Goal: Task Accomplishment & Management: Complete application form

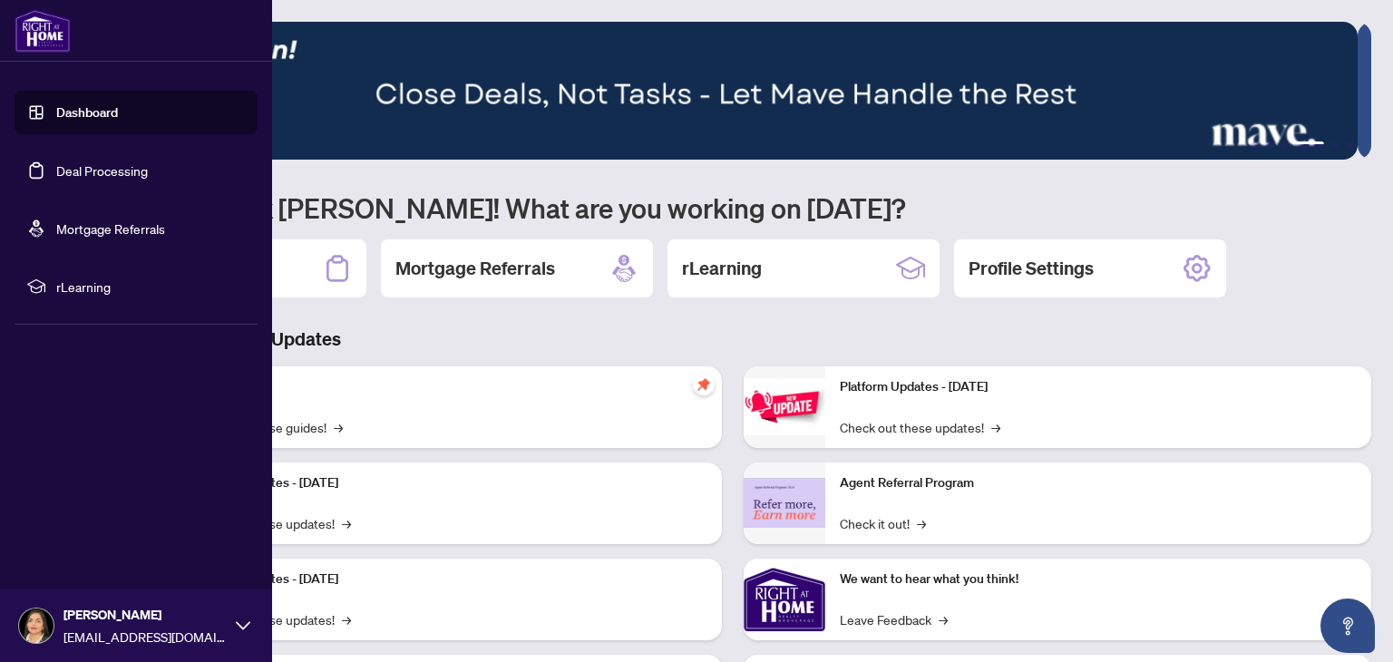
click at [101, 104] on link "Dashboard" at bounding box center [87, 112] width 62 height 16
click at [105, 171] on link "Deal Processing" at bounding box center [102, 170] width 92 height 16
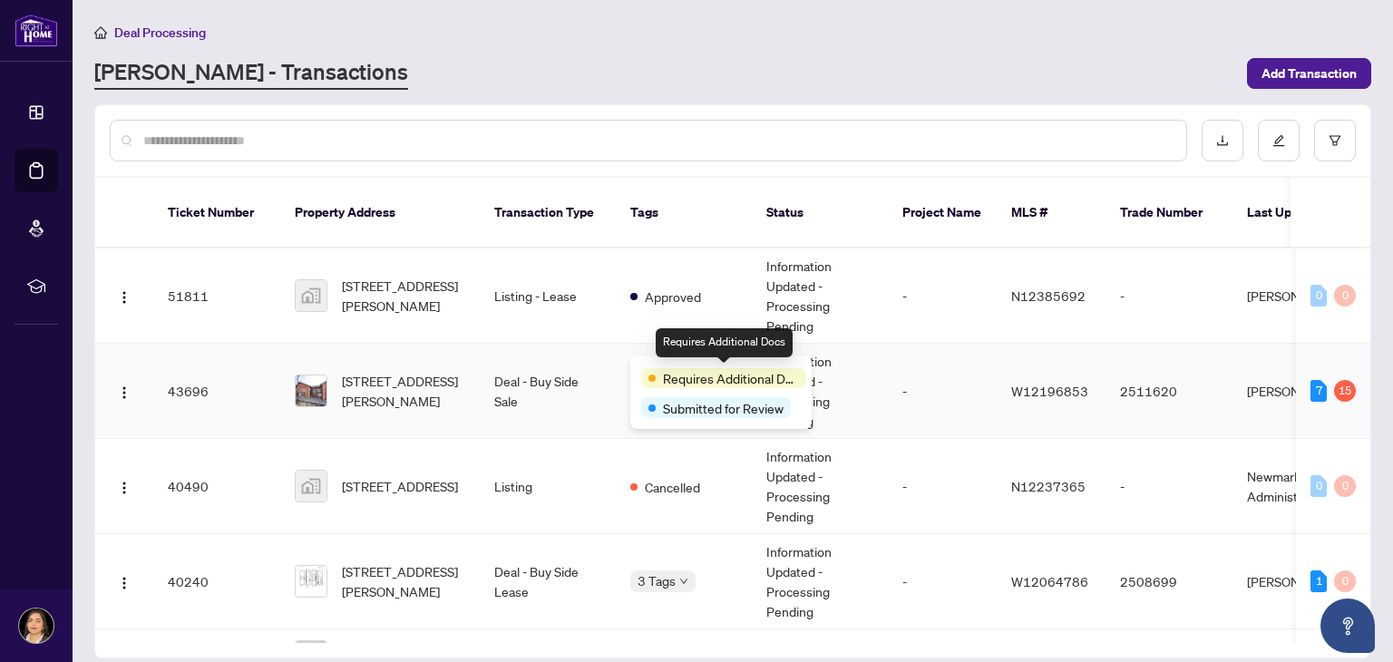
click at [784, 376] on span "Requires Additional Docs" at bounding box center [731, 378] width 136 height 20
click at [658, 379] on div "Requires Additional Docs" at bounding box center [723, 378] width 165 height 20
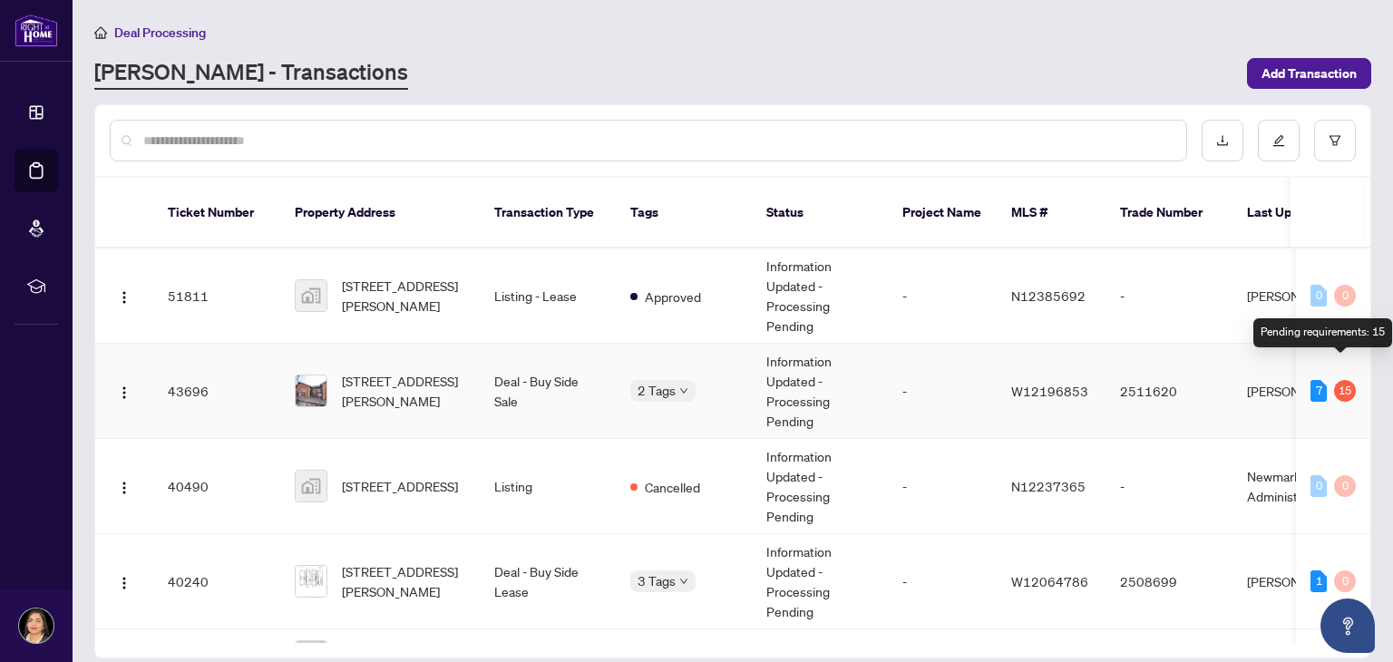
click at [1334, 380] on div "15" at bounding box center [1345, 391] width 22 height 22
click at [1335, 380] on div "15" at bounding box center [1345, 391] width 22 height 22
click at [1311, 380] on div "7" at bounding box center [1318, 391] width 16 height 22
click at [1339, 380] on div "15" at bounding box center [1345, 391] width 22 height 22
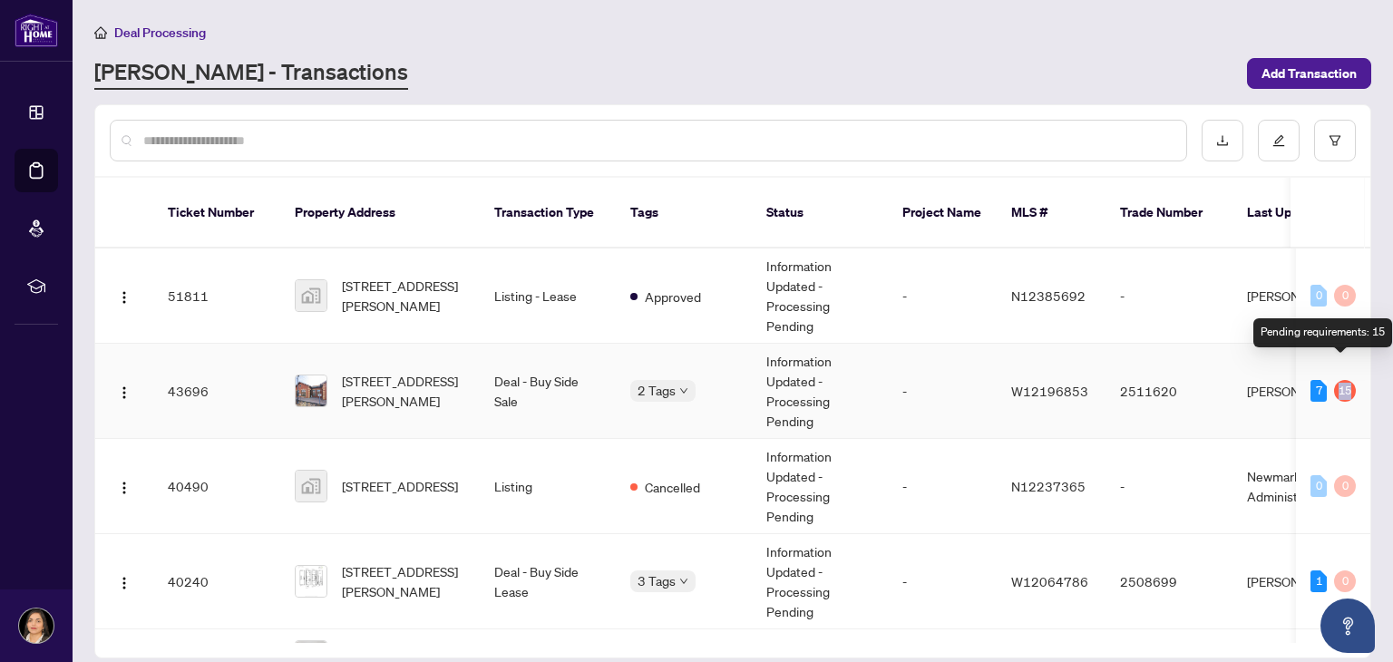
click at [1339, 380] on div "15" at bounding box center [1345, 391] width 22 height 22
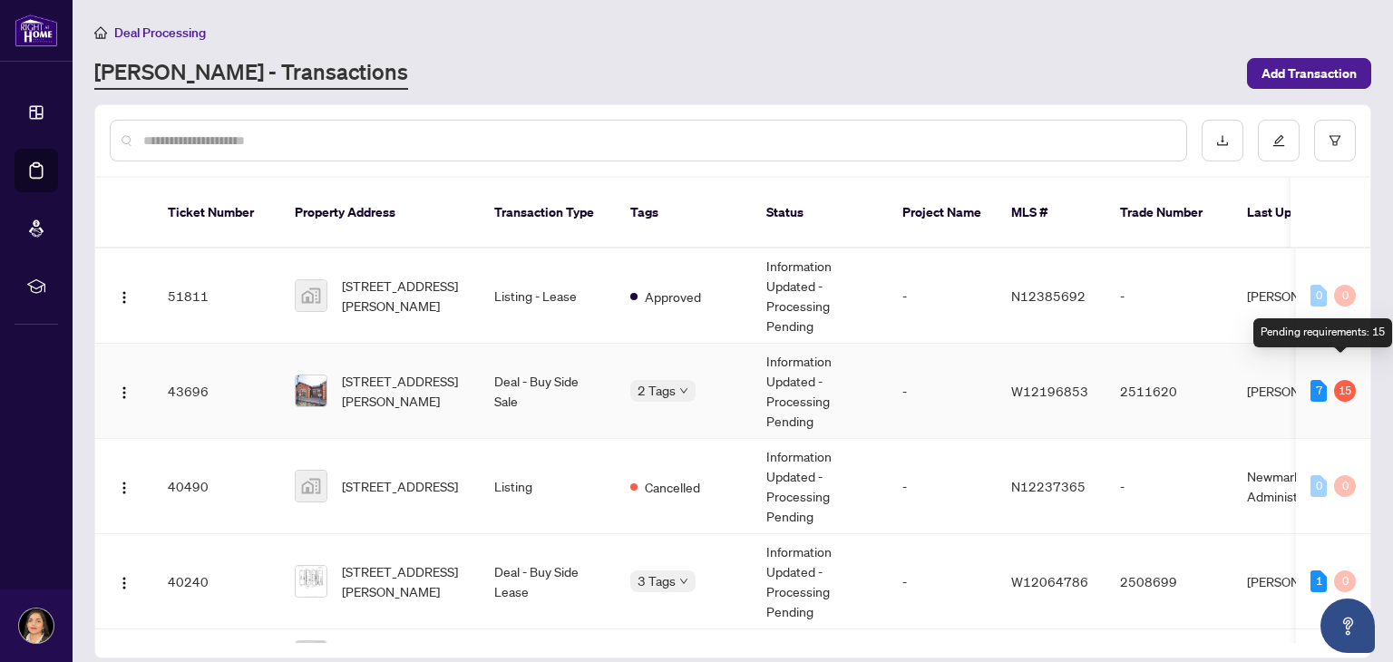
click at [1339, 380] on div "15" at bounding box center [1345, 391] width 22 height 22
click at [1343, 380] on div "15" at bounding box center [1345, 391] width 22 height 22
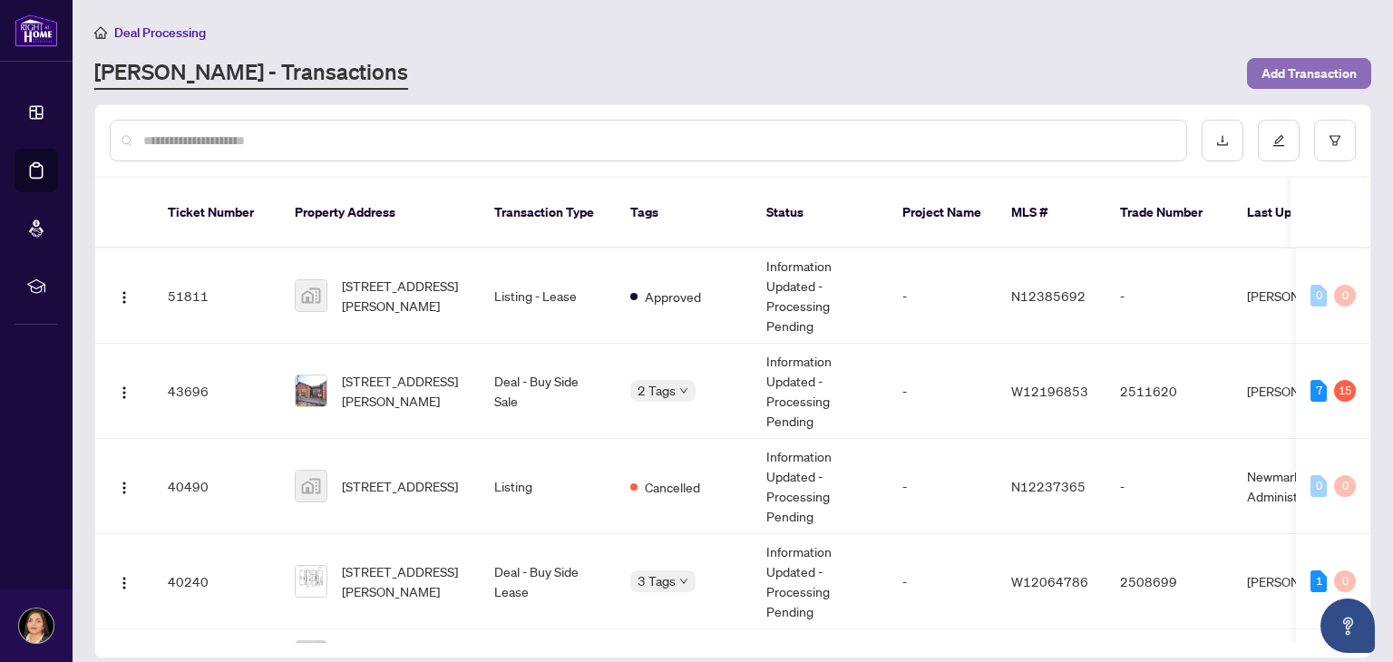
click at [1288, 81] on span "Add Transaction" at bounding box center [1308, 73] width 95 height 29
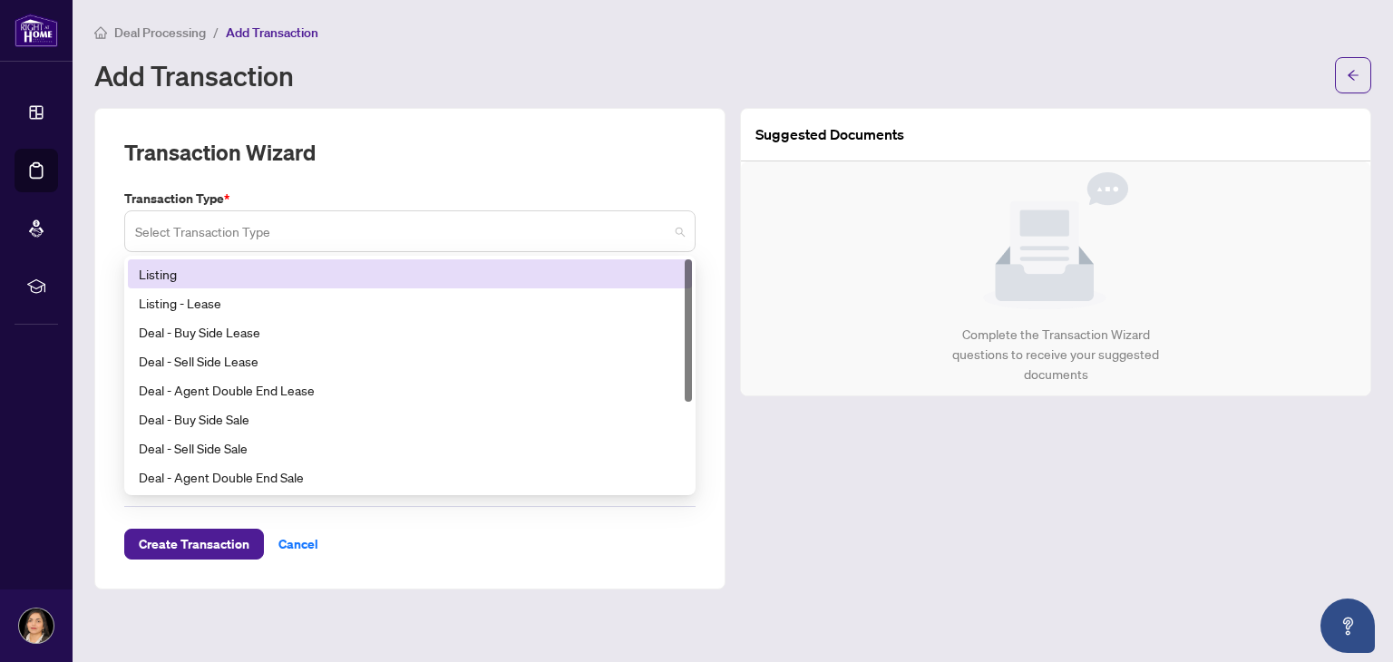
click at [682, 231] on span at bounding box center [410, 231] width 550 height 34
click at [627, 264] on div "Listing" at bounding box center [410, 274] width 542 height 20
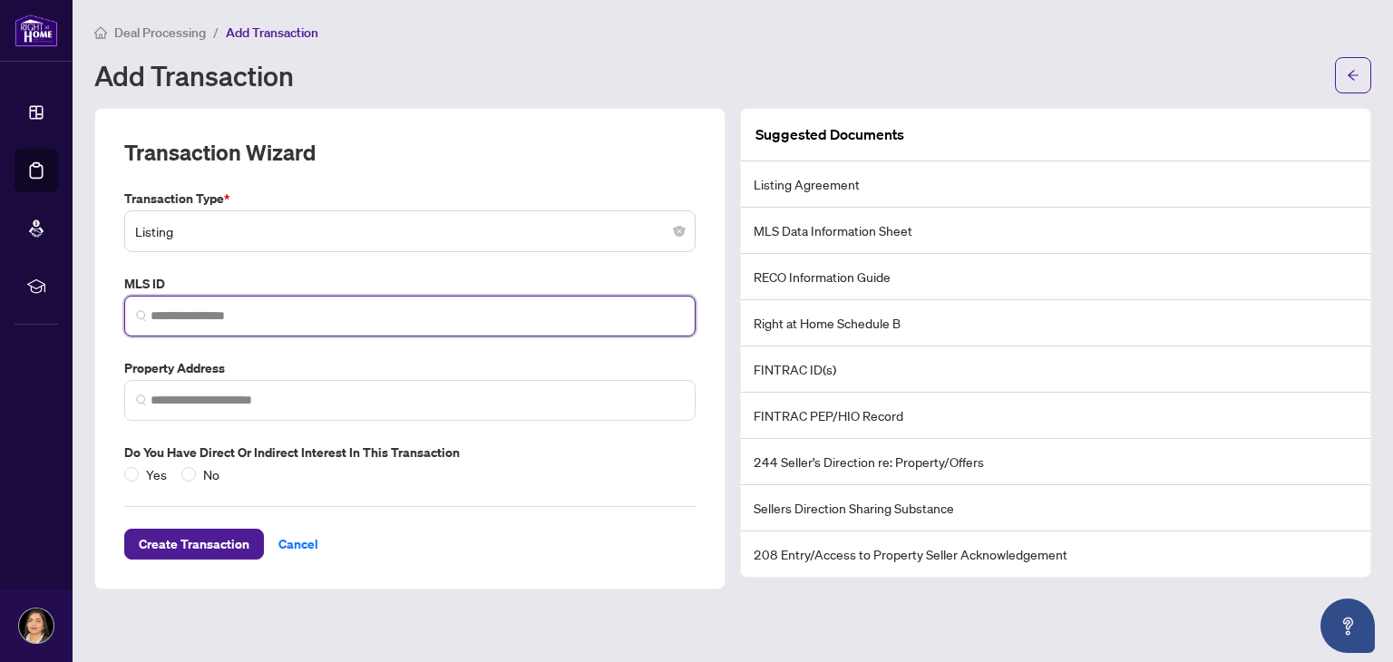
click at [626, 307] on input "search" at bounding box center [417, 316] width 533 height 19
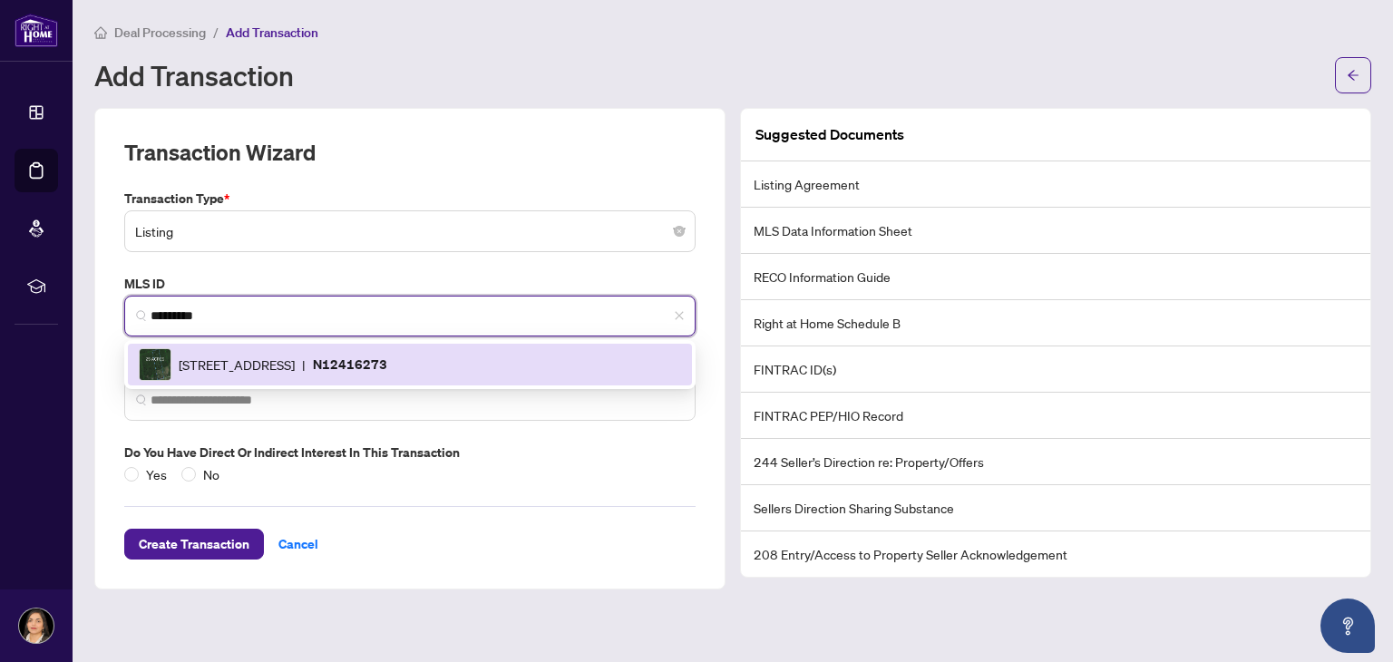
click at [387, 357] on p "N12416273" at bounding box center [350, 364] width 74 height 21
type input "*********"
type input "**********"
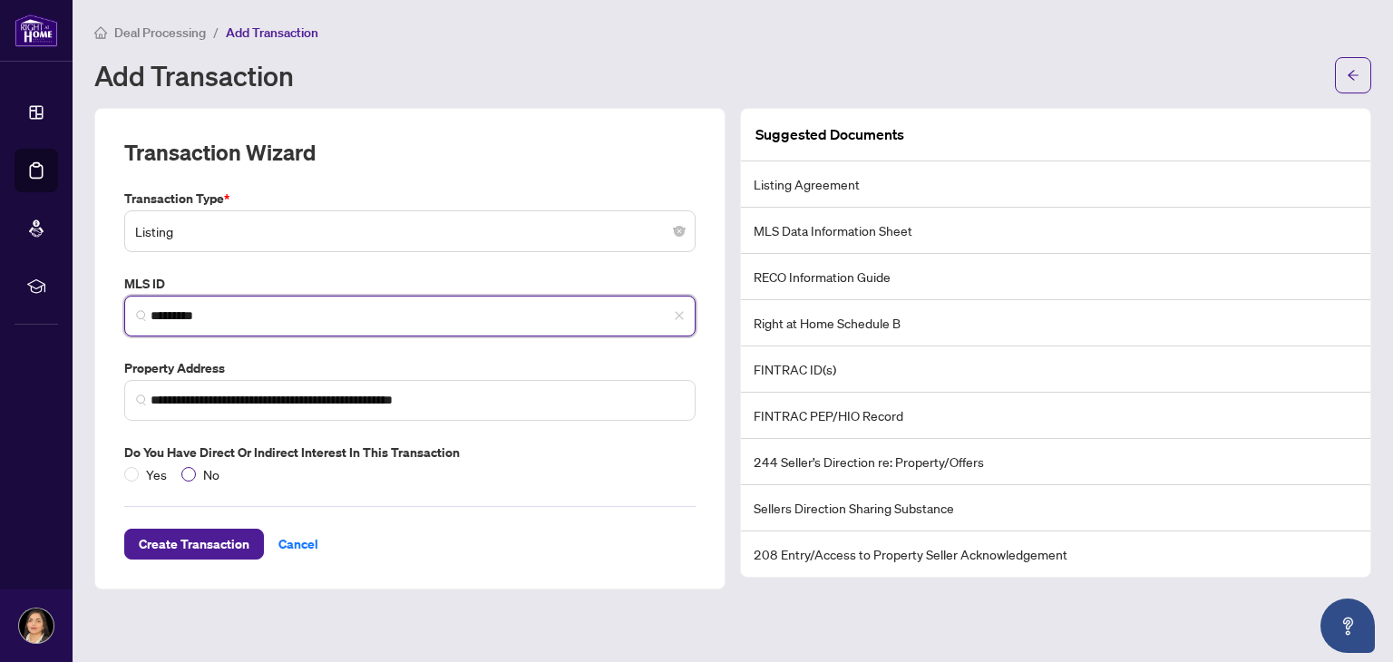
type input "*********"
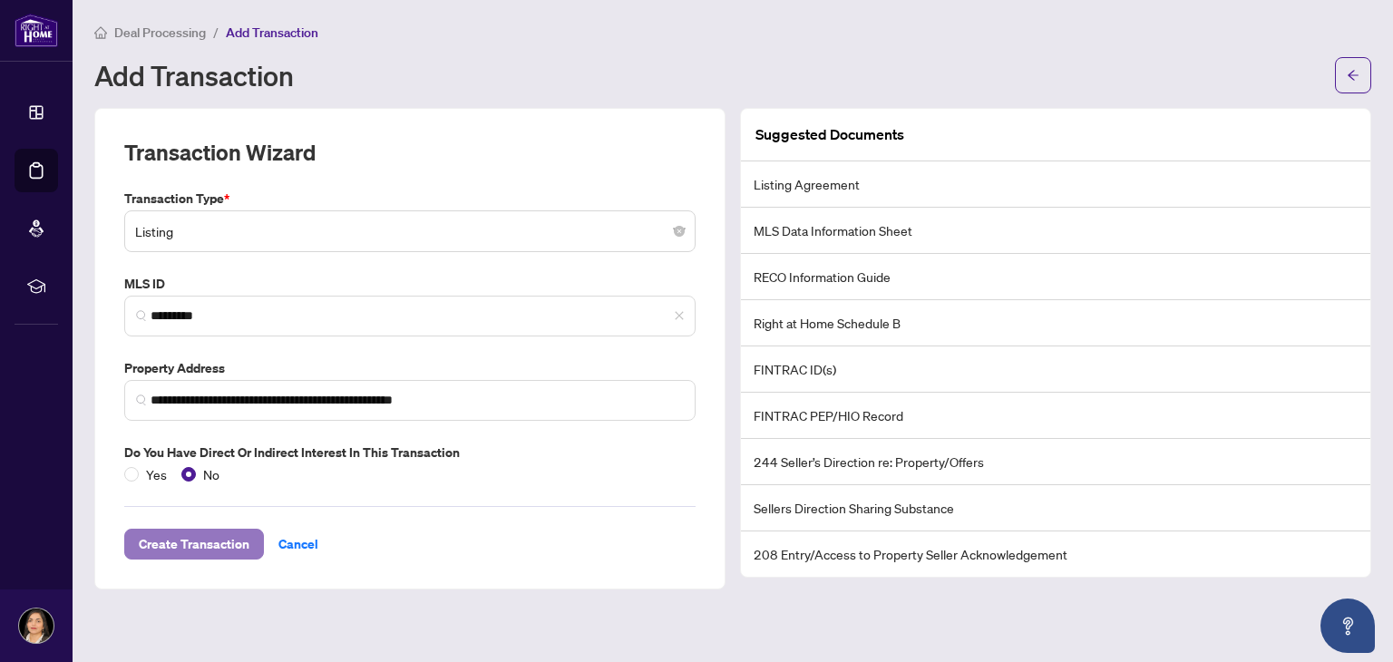
click at [215, 542] on span "Create Transaction" at bounding box center [194, 544] width 111 height 29
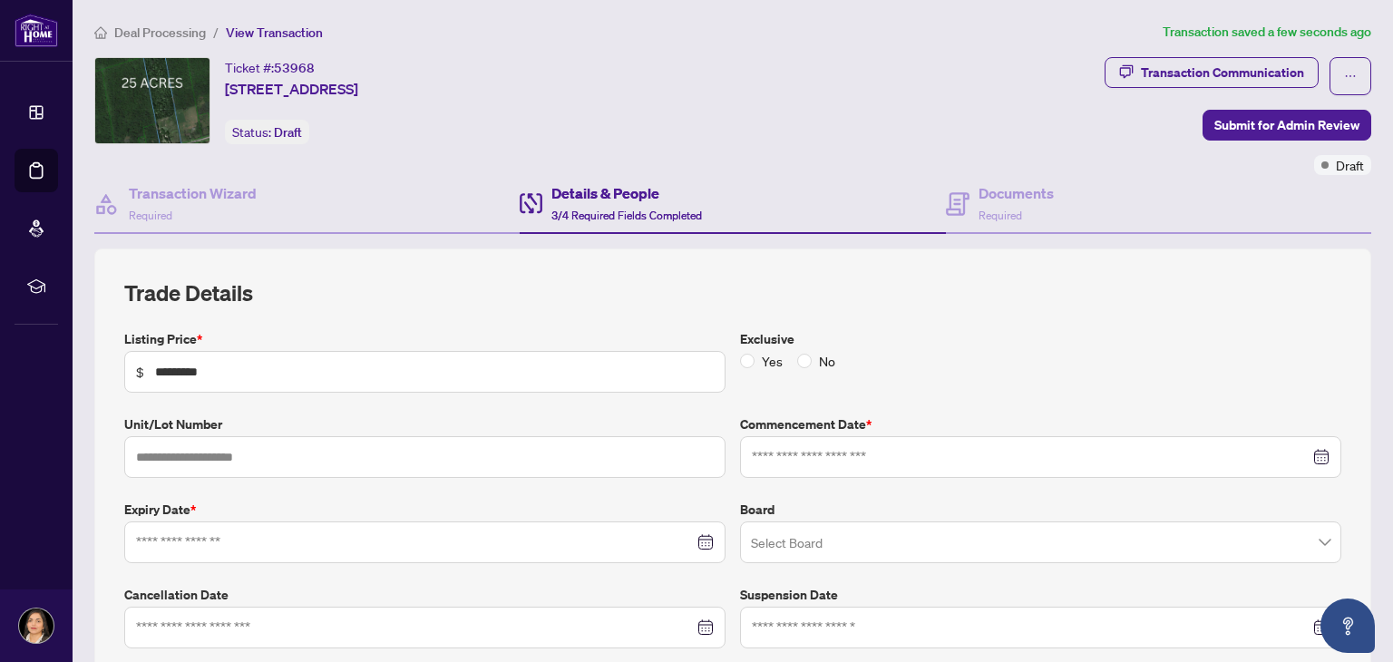
type input "**********"
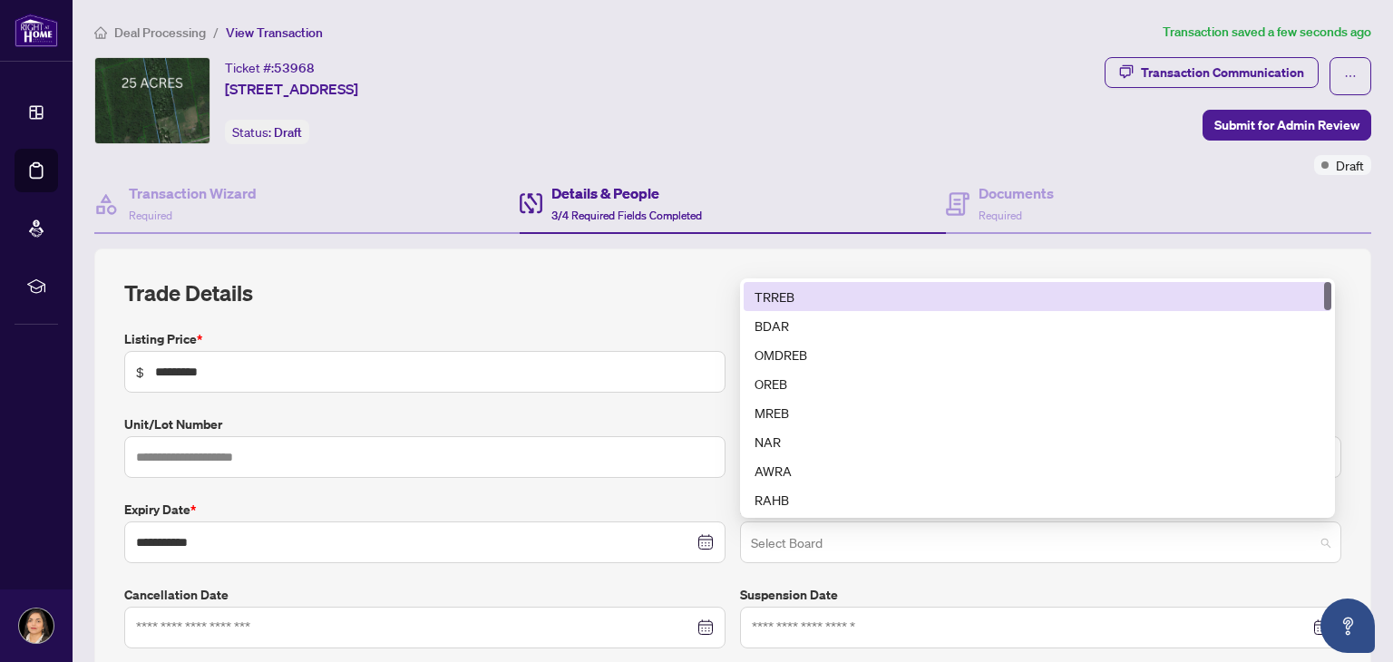
click at [1313, 531] on span at bounding box center [1041, 542] width 580 height 34
click at [1107, 295] on div "TRREB" at bounding box center [1038, 297] width 566 height 20
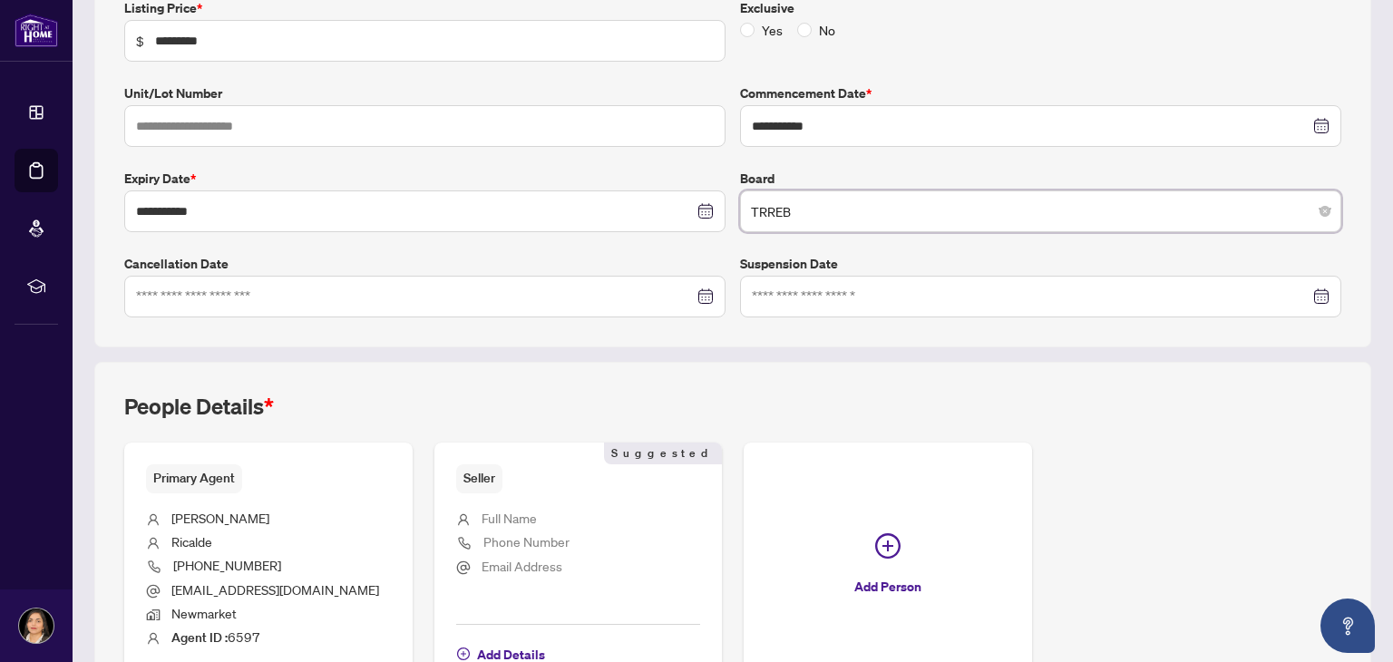
scroll to position [336, 0]
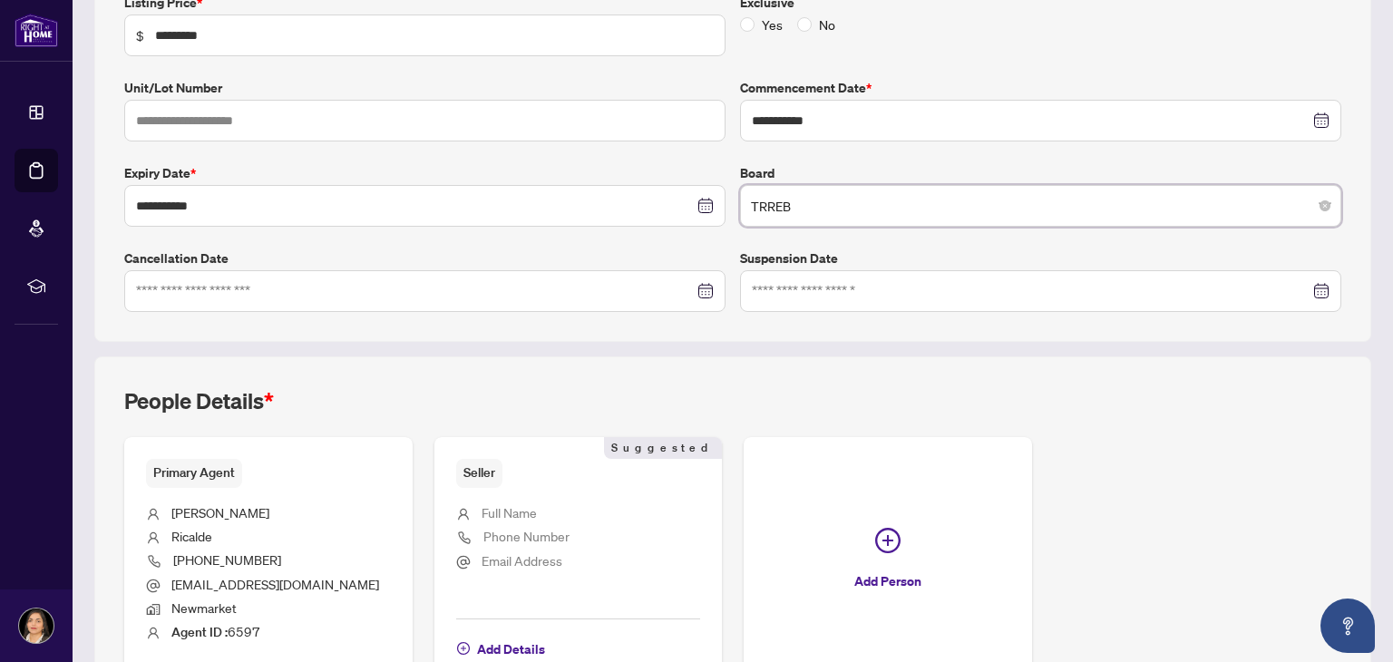
click at [696, 284] on div at bounding box center [425, 291] width 578 height 20
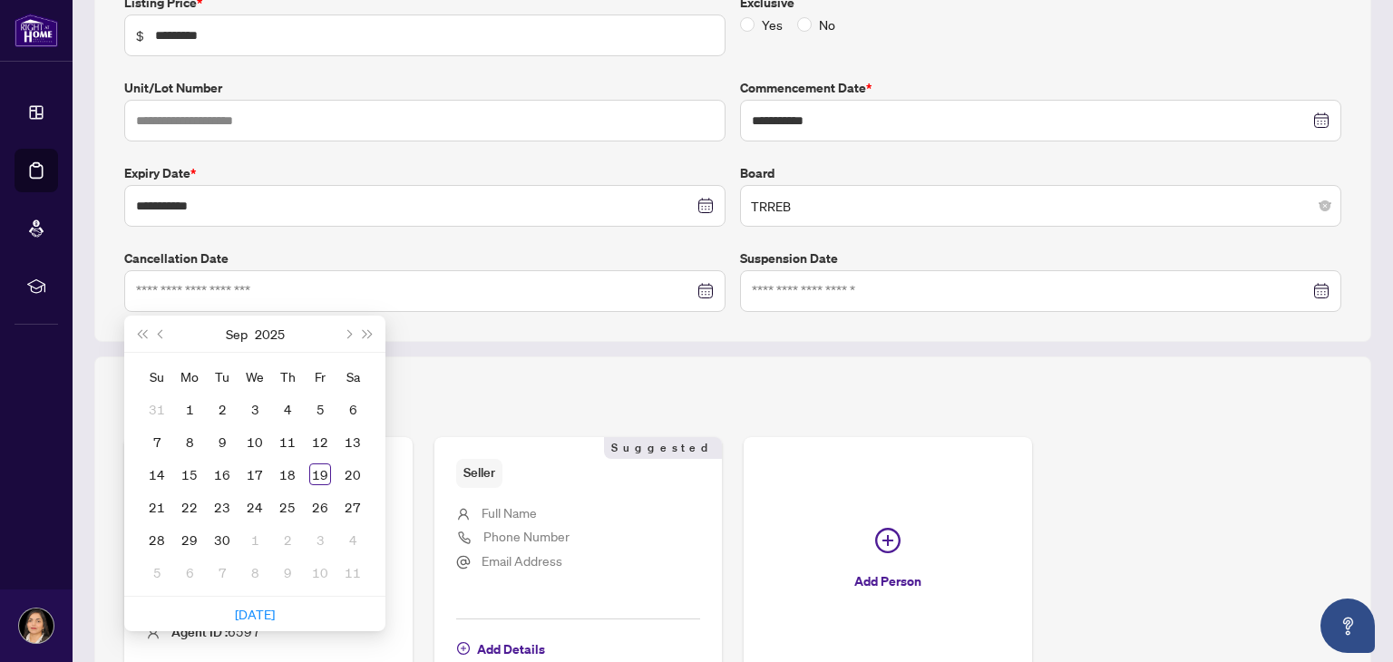
click at [885, 337] on div "**********" at bounding box center [732, 127] width 1291 height 430
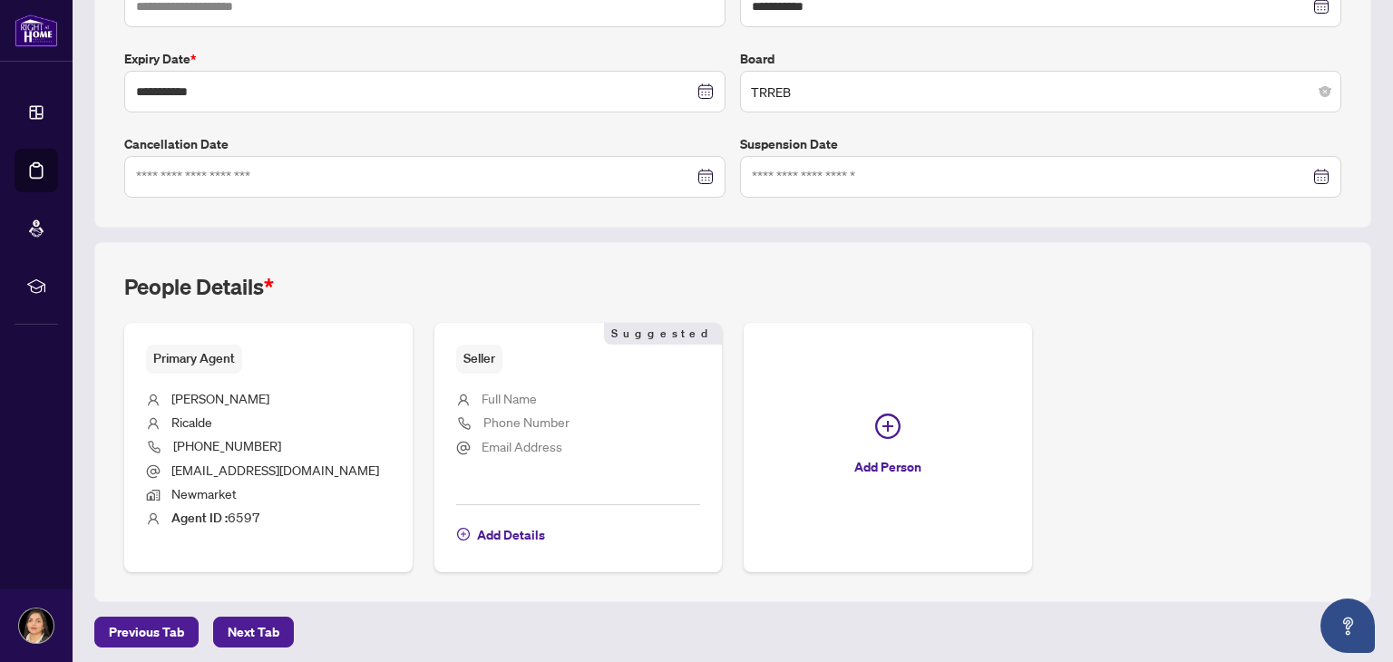
scroll to position [453, 0]
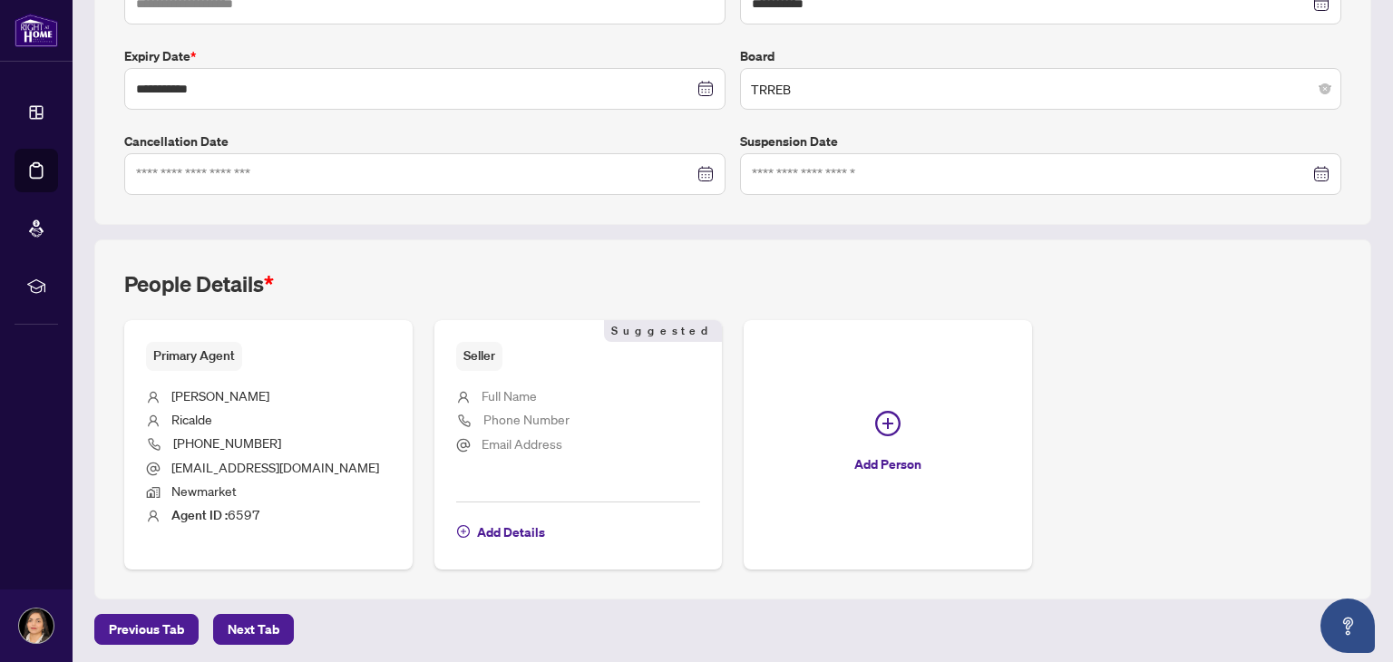
click at [575, 393] on li "Full Name" at bounding box center [578, 397] width 245 height 24
click at [525, 533] on span "Add Details" at bounding box center [511, 532] width 68 height 29
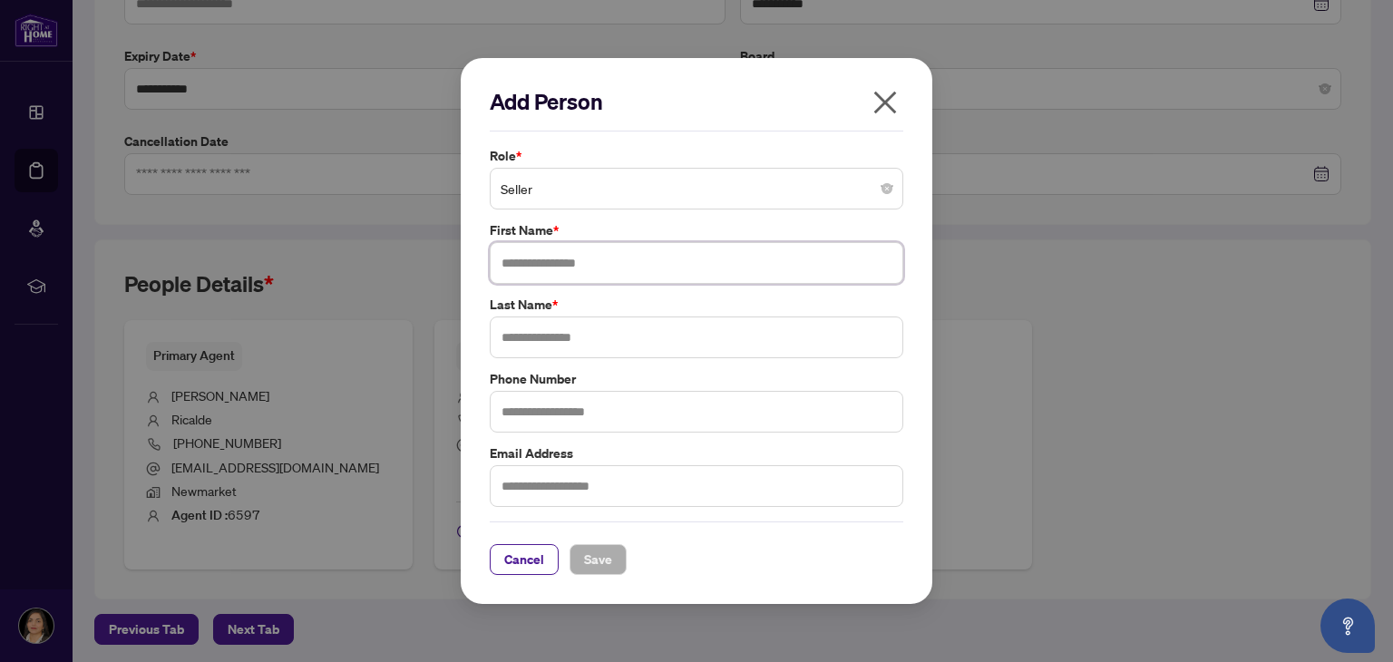
click at [801, 266] on input "text" at bounding box center [697, 263] width 414 height 42
type input "*****"
click at [667, 342] on input "text" at bounding box center [697, 338] width 414 height 42
type input "***"
click at [638, 424] on input "text" at bounding box center [697, 412] width 414 height 42
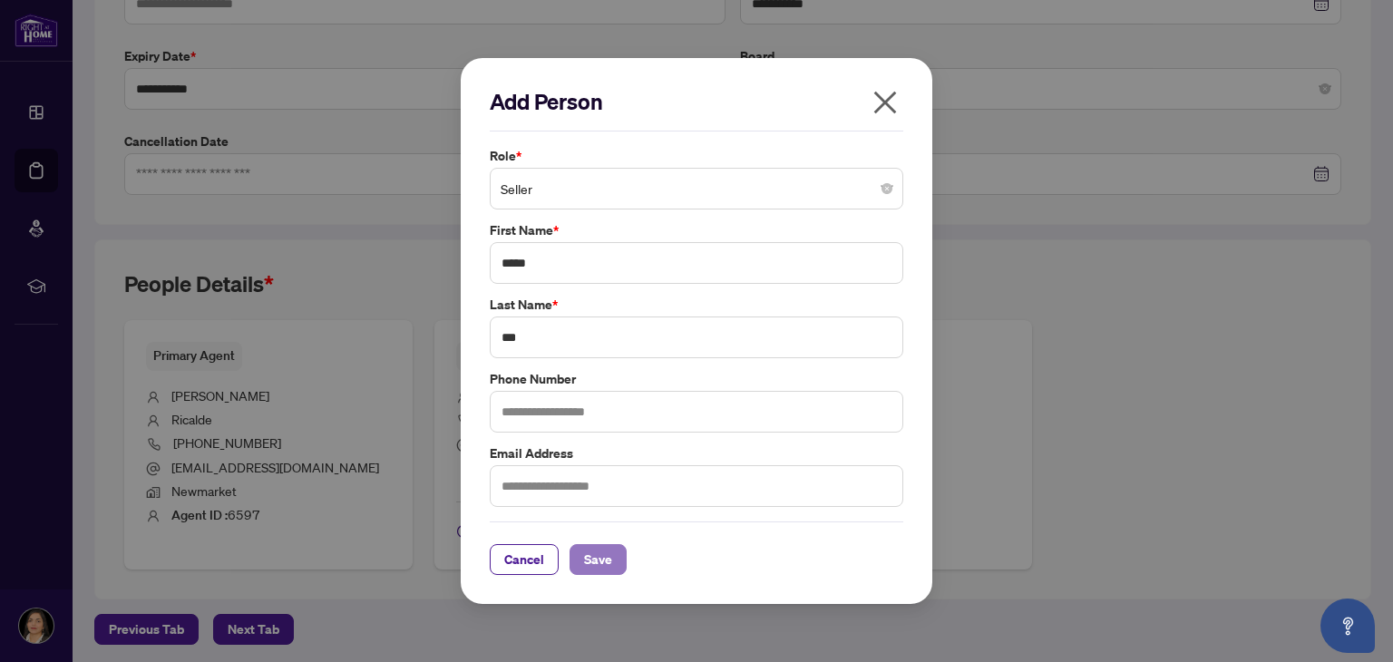
click at [616, 563] on button "Save" at bounding box center [598, 559] width 57 height 31
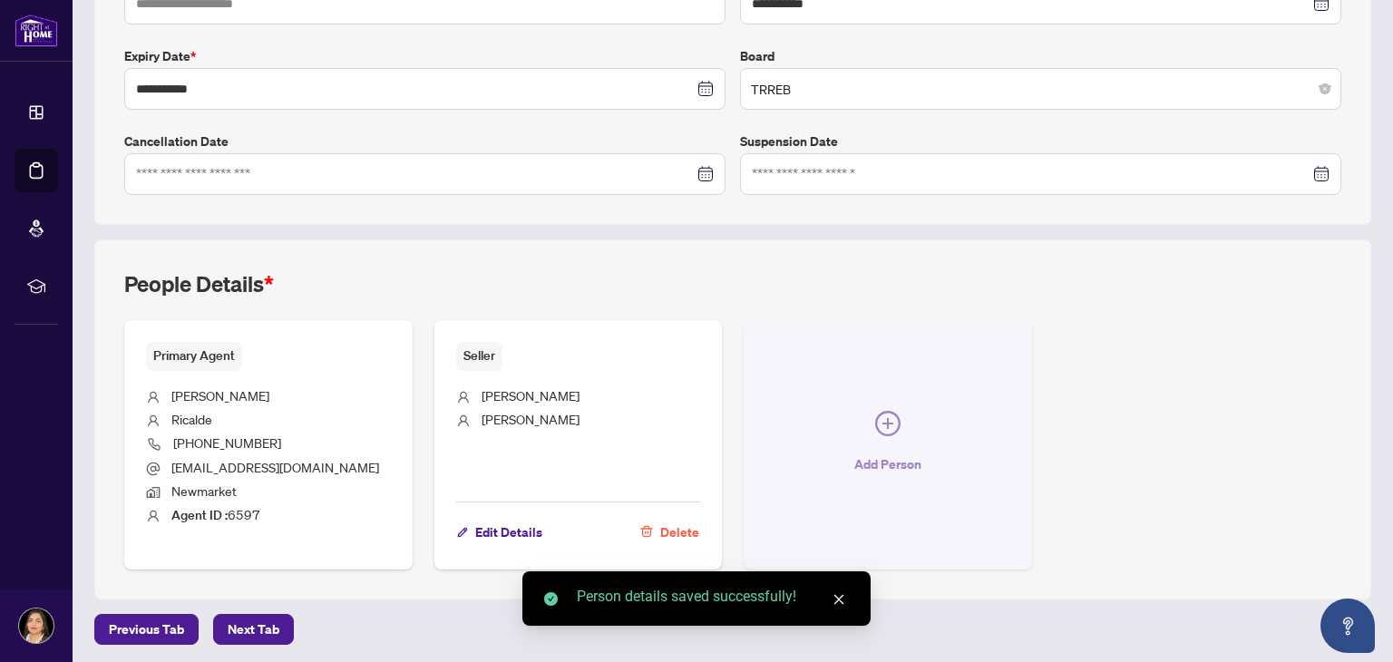
click at [880, 415] on icon "plus-circle" at bounding box center [887, 423] width 25 height 25
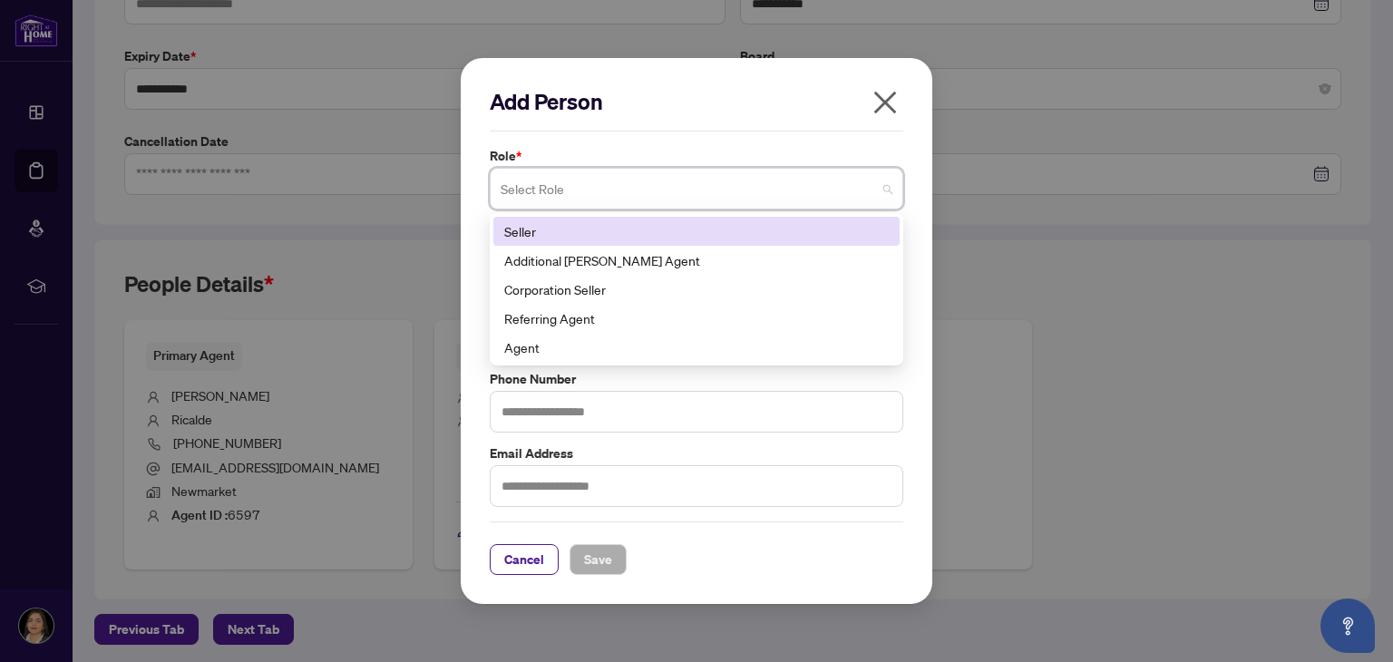
click at [889, 187] on span at bounding box center [697, 188] width 392 height 34
click at [855, 227] on div "Seller" at bounding box center [696, 231] width 385 height 20
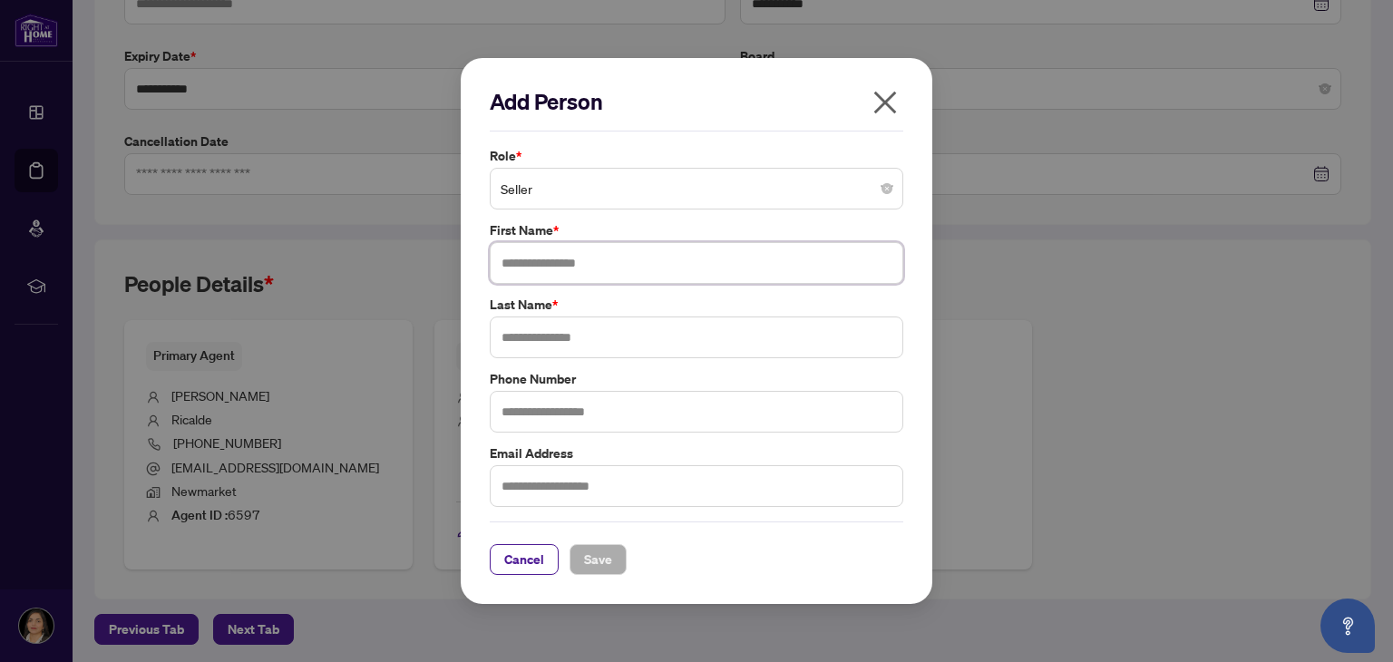
click at [788, 254] on input "text" at bounding box center [697, 263] width 414 height 42
type input "*******"
click at [699, 333] on input "text" at bounding box center [697, 338] width 414 height 42
type input "***"
click at [667, 418] on input "text" at bounding box center [697, 412] width 414 height 42
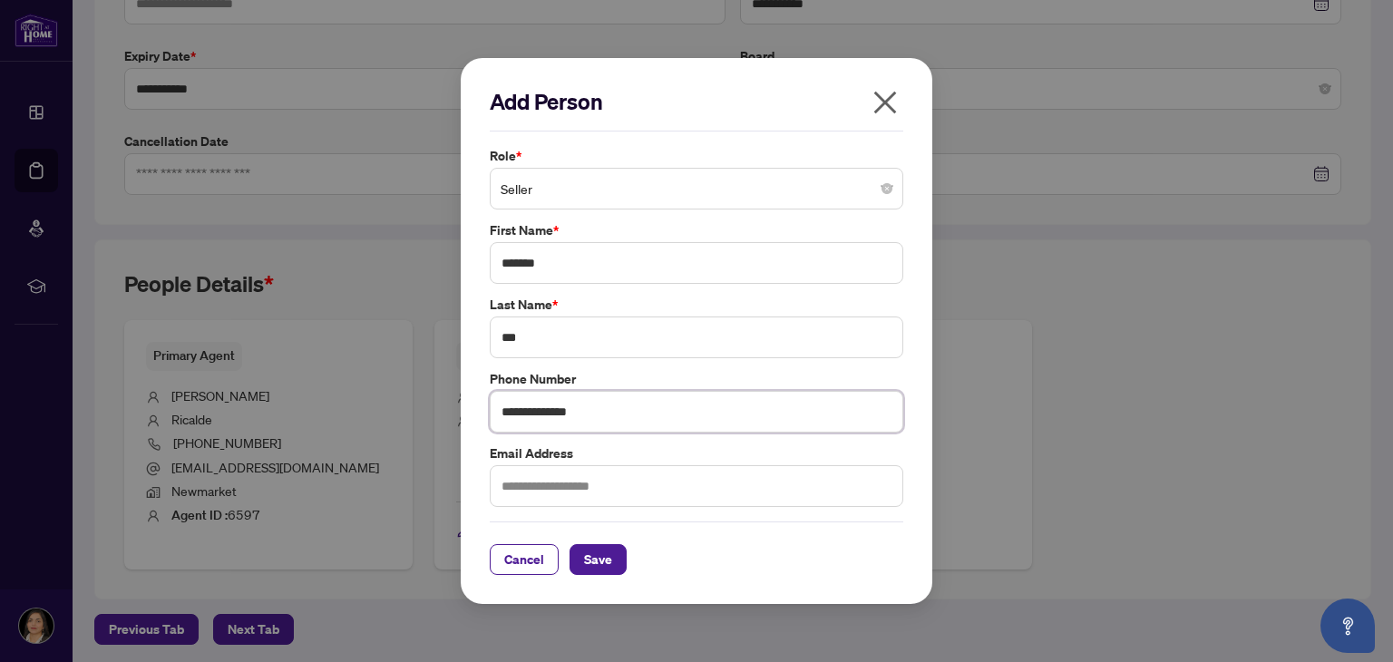
type input "**********"
click at [628, 486] on input "text" at bounding box center [697, 486] width 414 height 42
type input "**********"
click at [599, 552] on span "Save" at bounding box center [598, 559] width 28 height 29
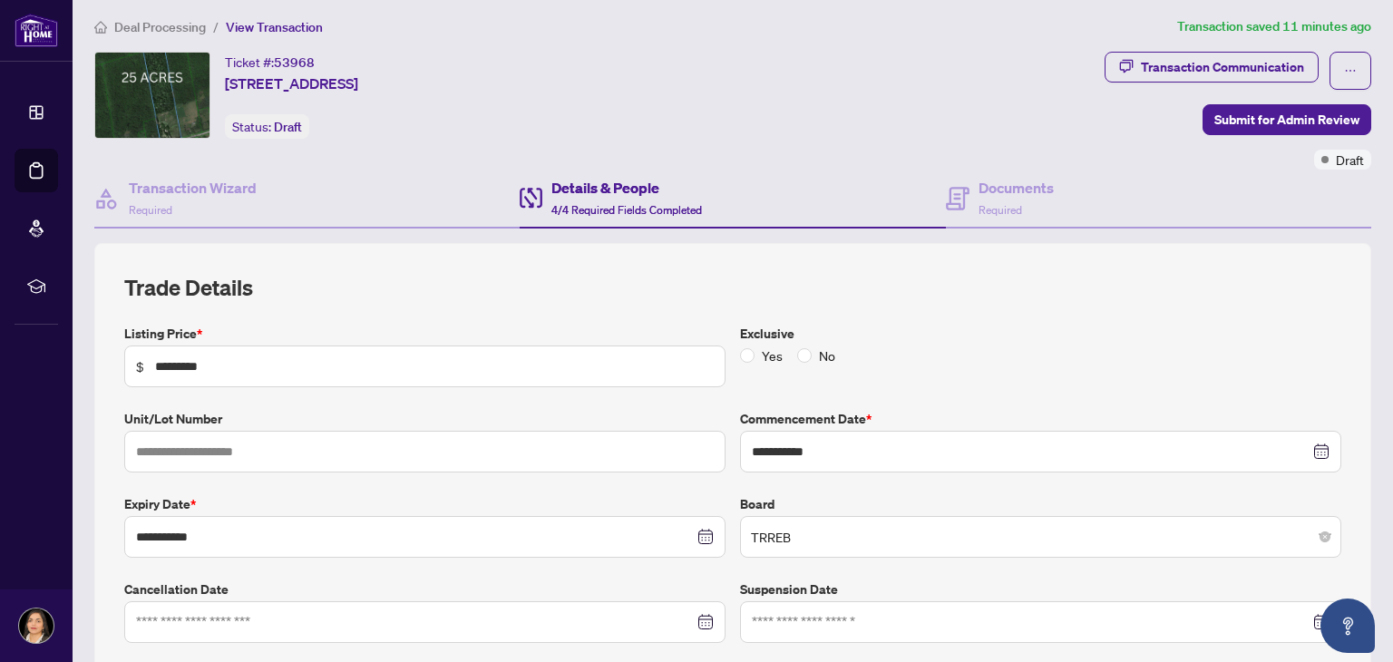
scroll to position [0, 0]
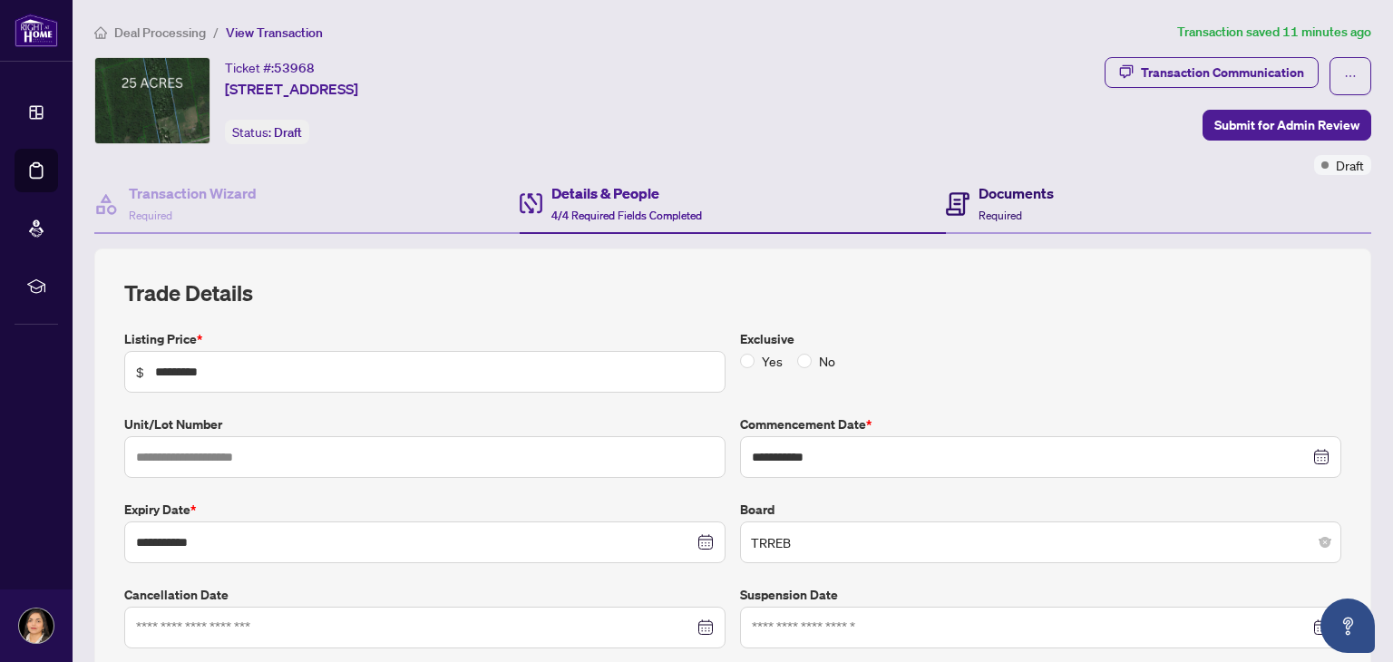
click at [1012, 200] on h4 "Documents" at bounding box center [1016, 193] width 75 height 22
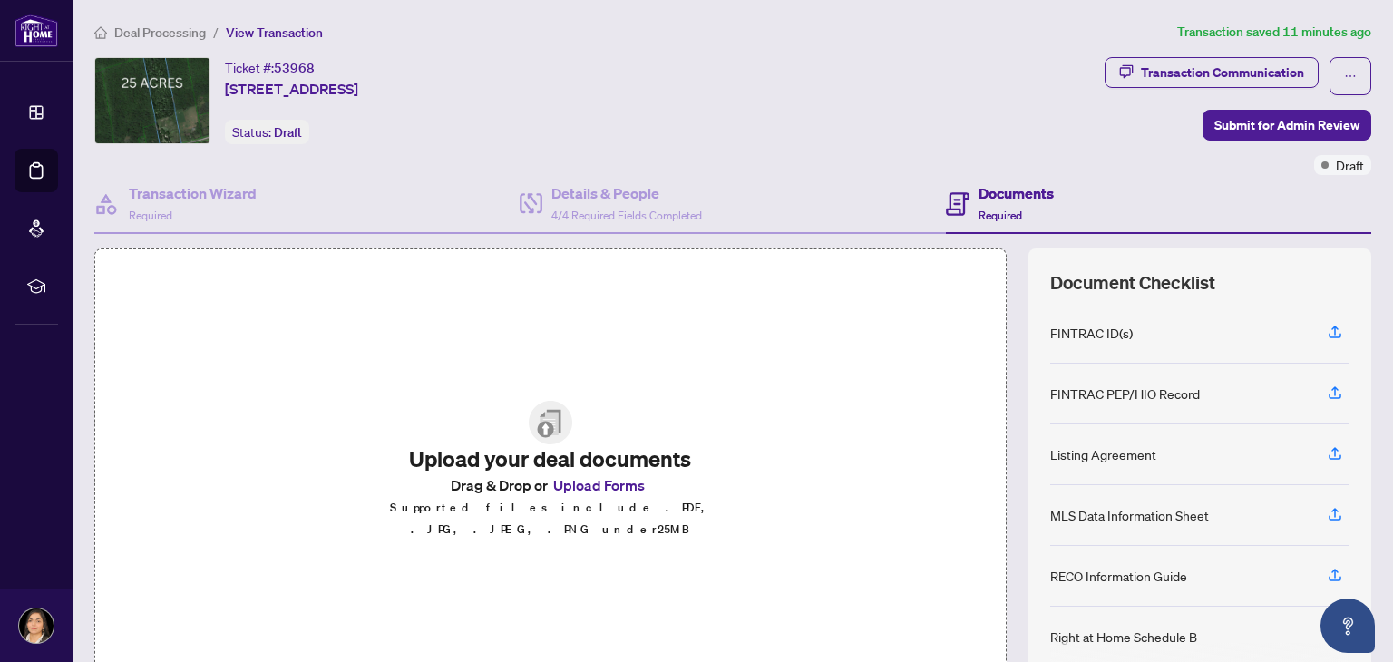
click at [580, 494] on button "Upload Forms" at bounding box center [599, 485] width 102 height 24
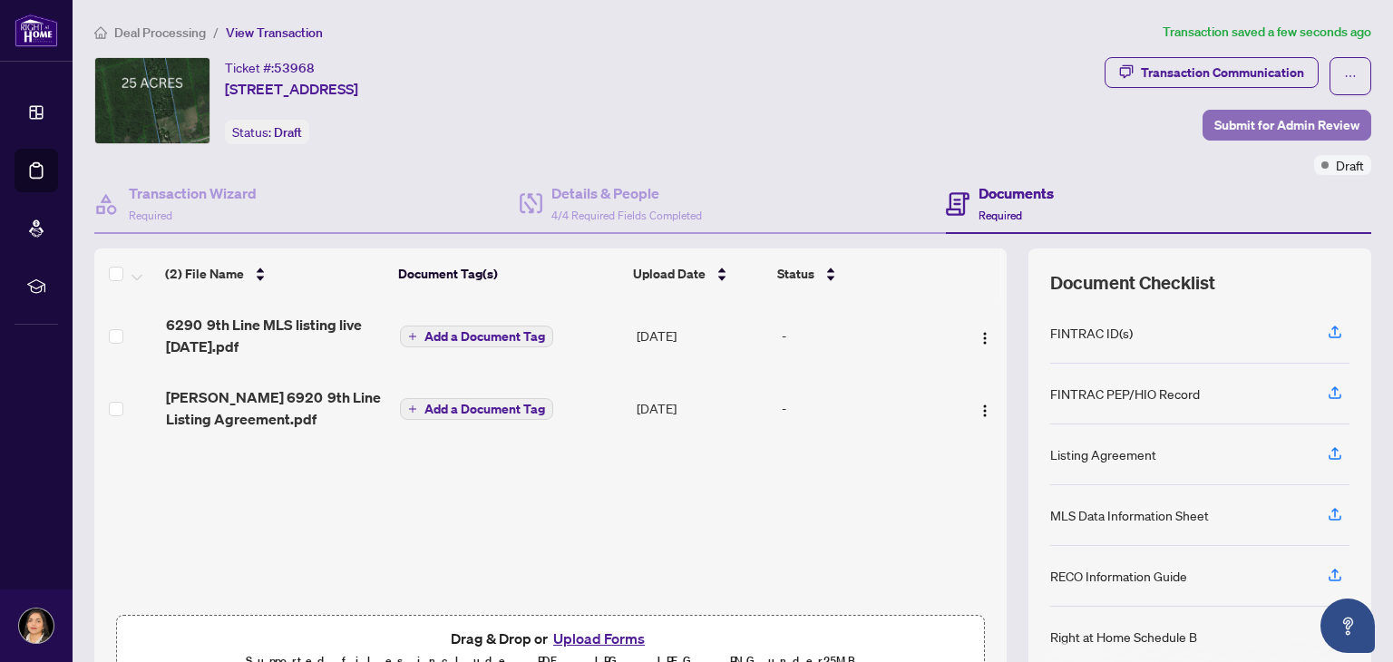
click at [1285, 116] on span "Submit for Admin Review" at bounding box center [1286, 125] width 145 height 29
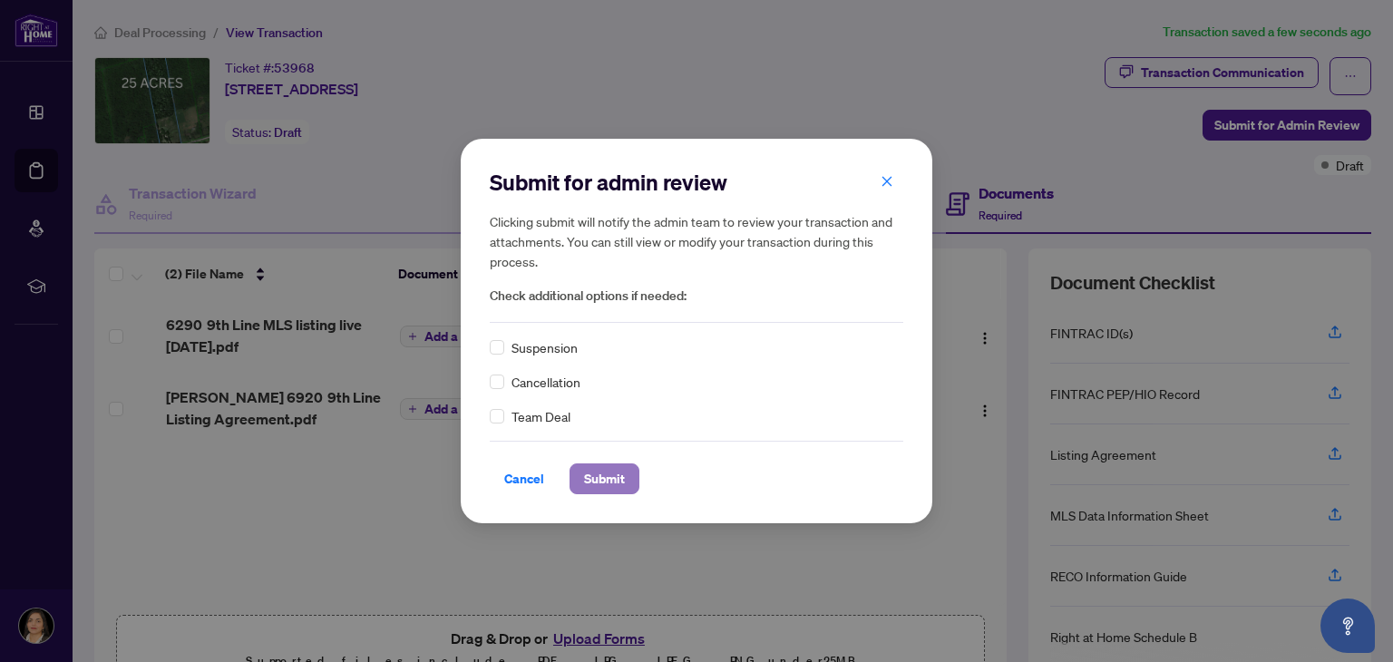
click at [632, 474] on button "Submit" at bounding box center [605, 478] width 70 height 31
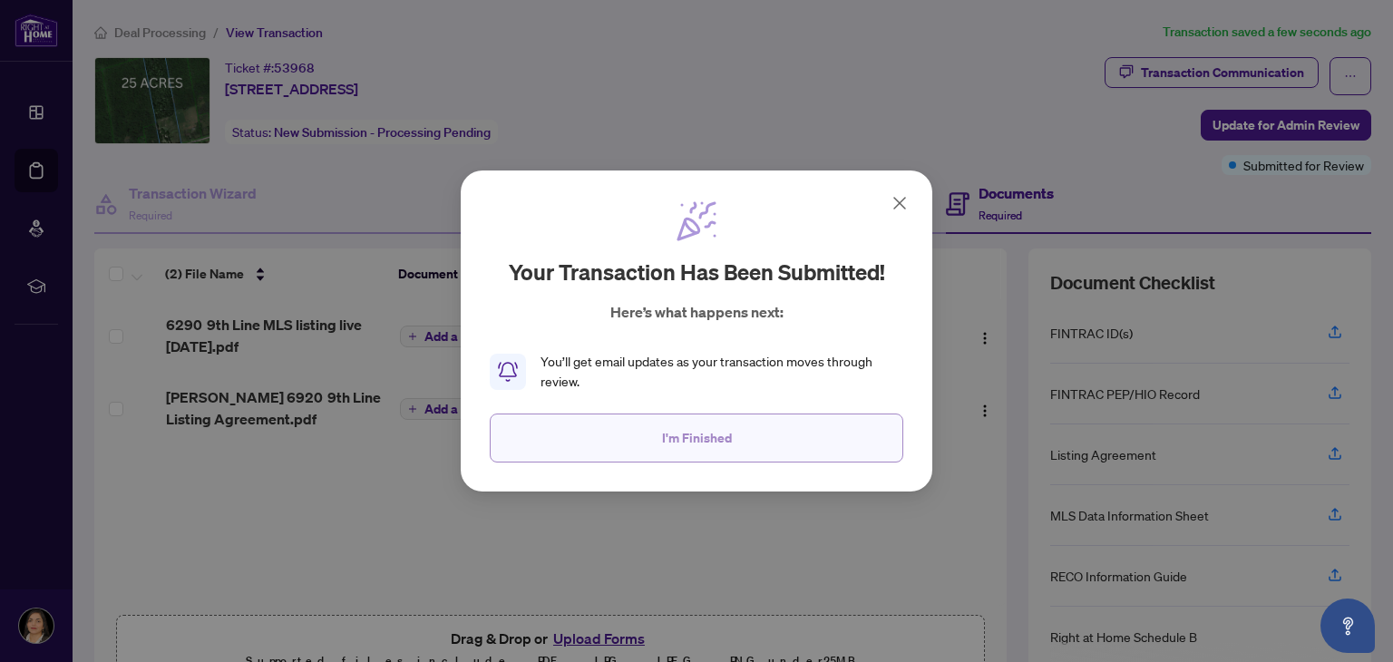
click at [738, 433] on button "I'm Finished" at bounding box center [697, 438] width 414 height 49
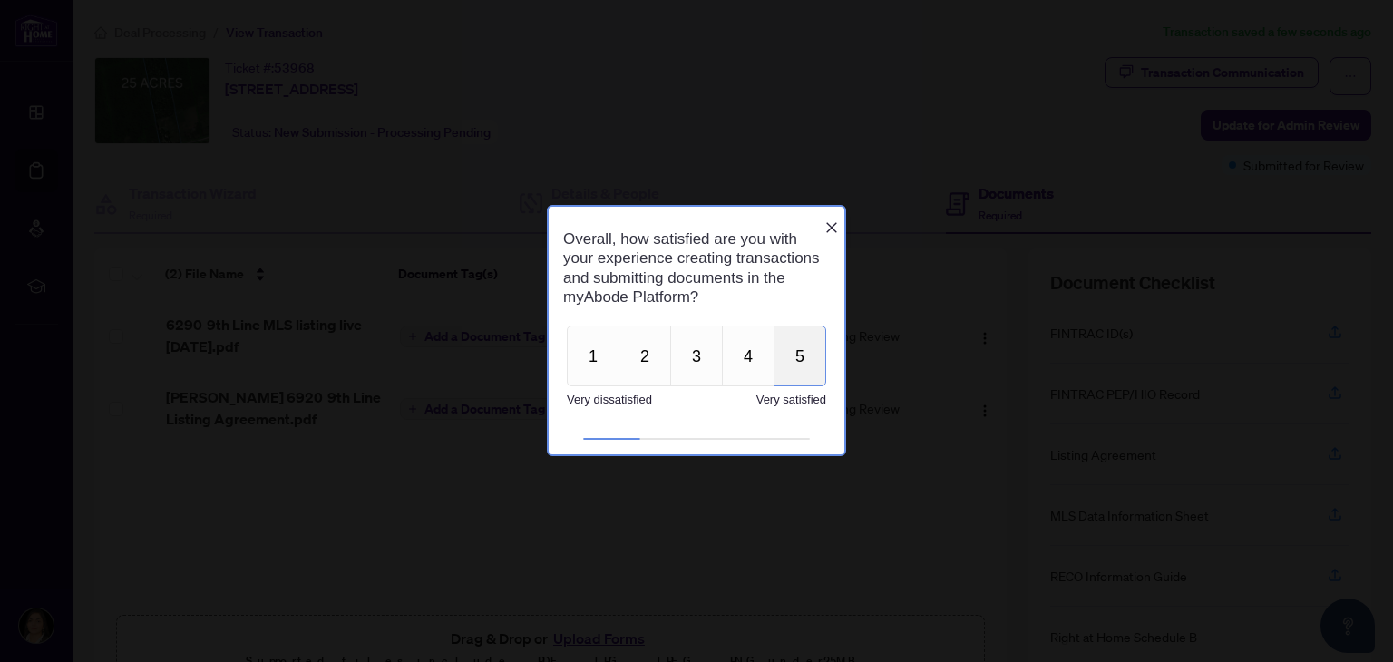
click at [809, 356] on button "5" at bounding box center [800, 356] width 53 height 61
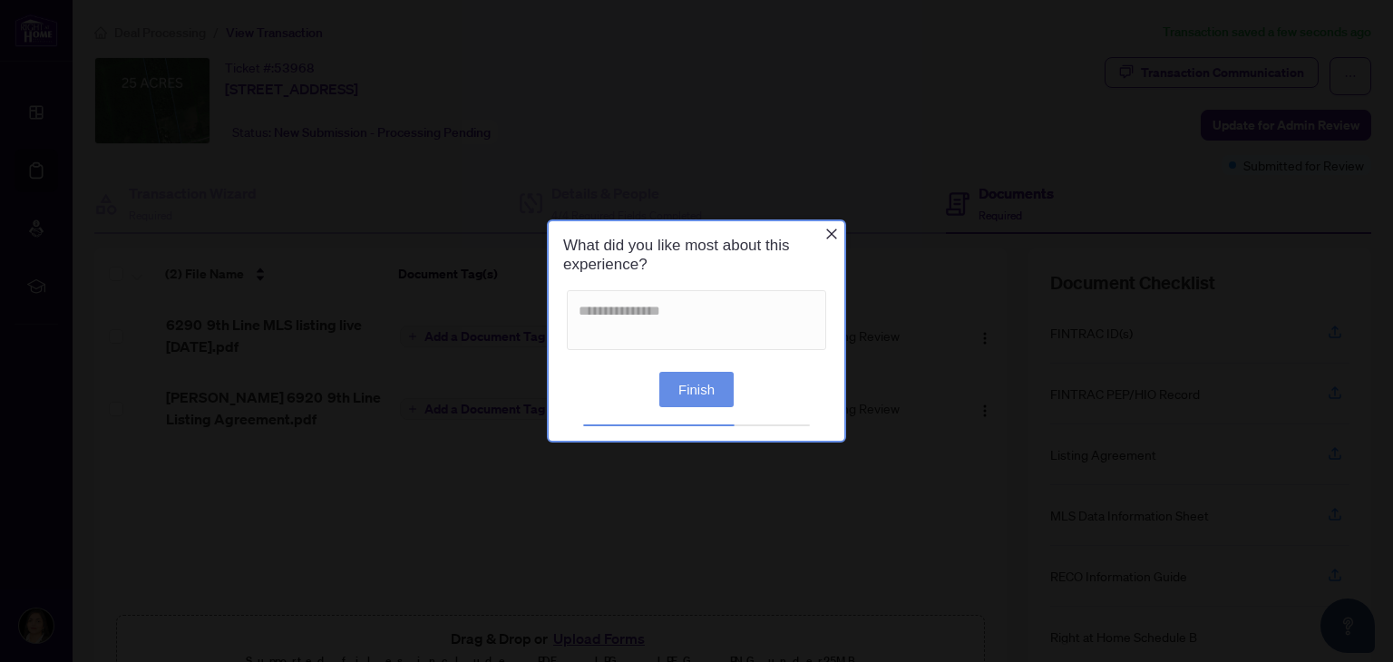
click at [696, 378] on button "Finish" at bounding box center [696, 388] width 74 height 35
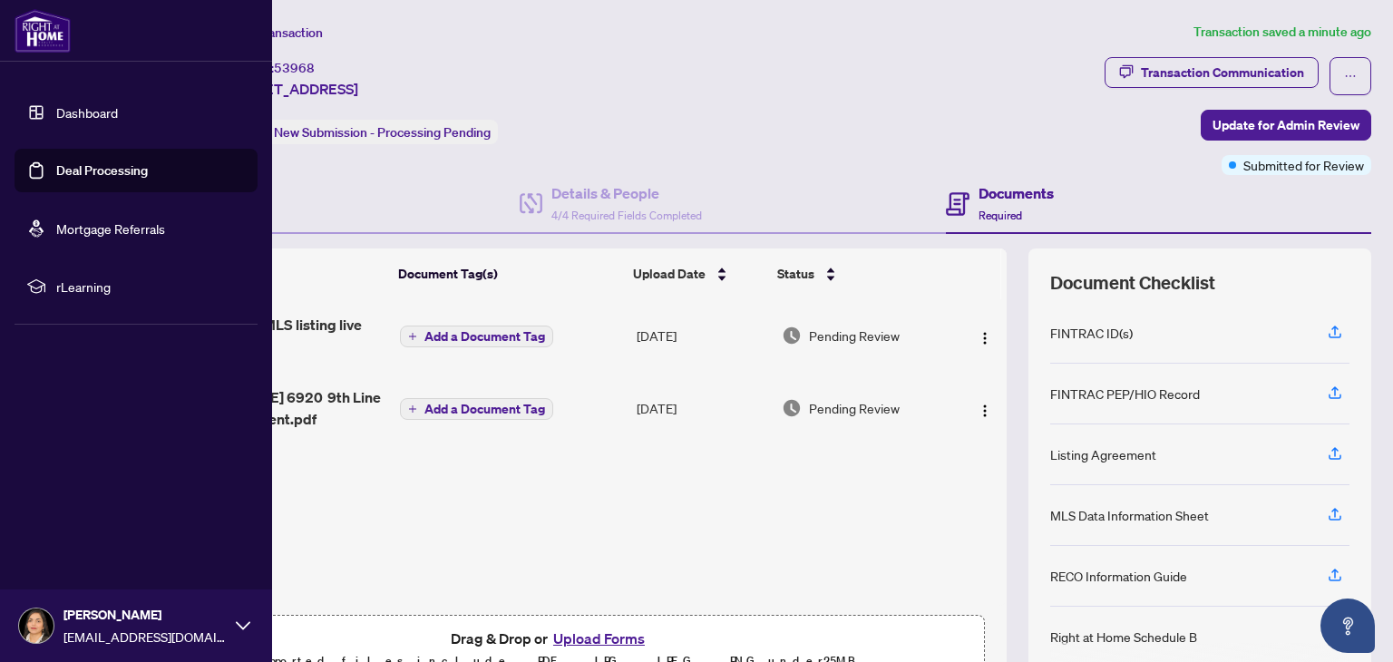
click at [81, 114] on link "Dashboard" at bounding box center [87, 112] width 62 height 16
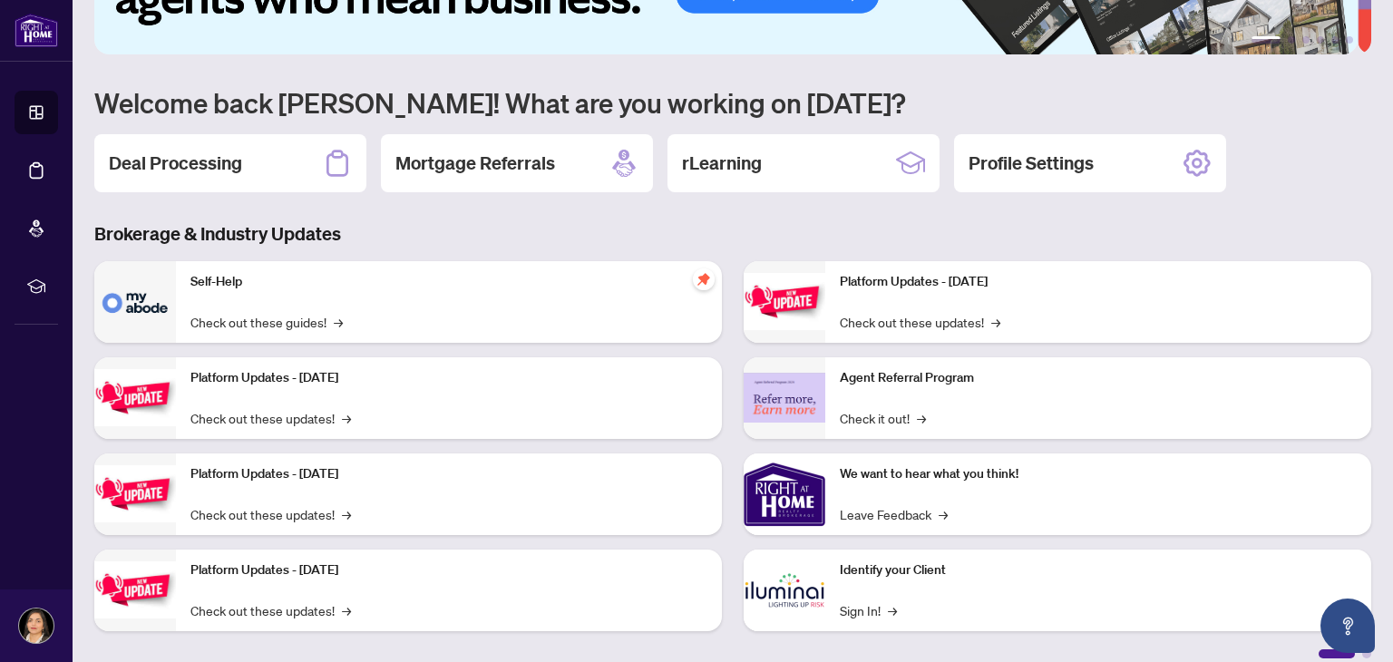
scroll to position [122, 0]
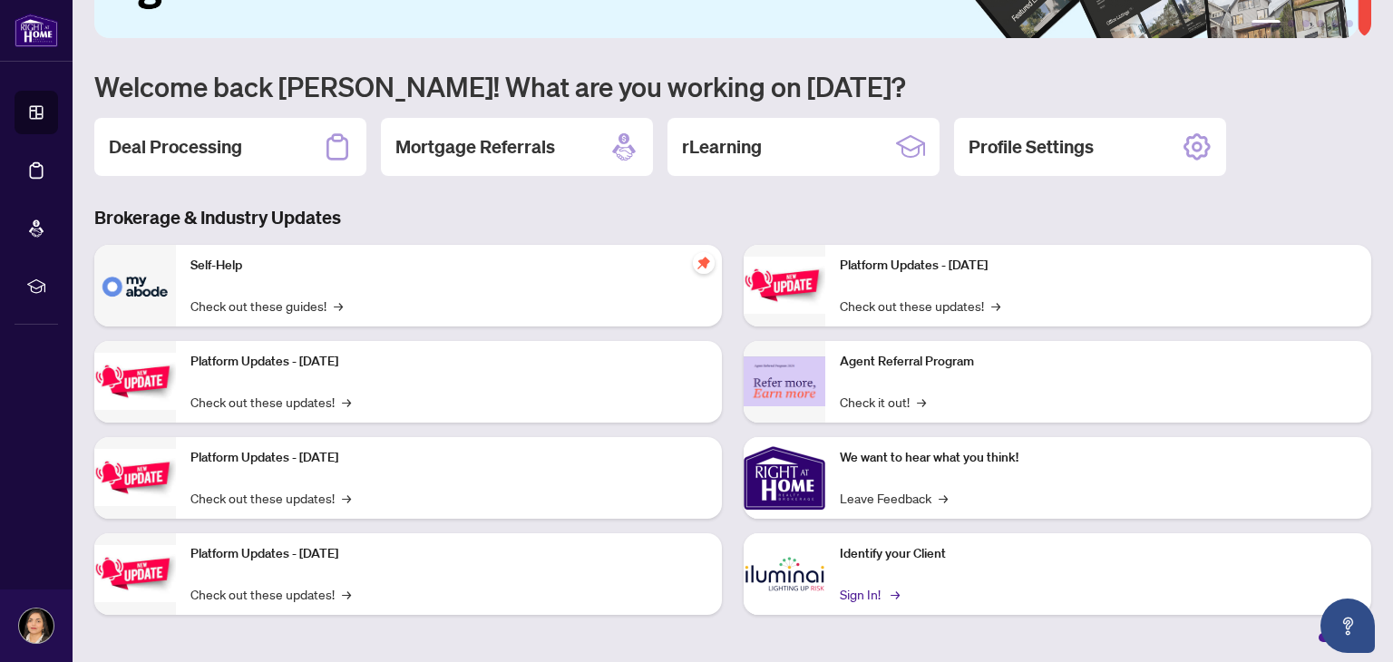
click at [861, 592] on link "Sign In! →" at bounding box center [868, 594] width 57 height 20
